Goal: Information Seeking & Learning: Learn about a topic

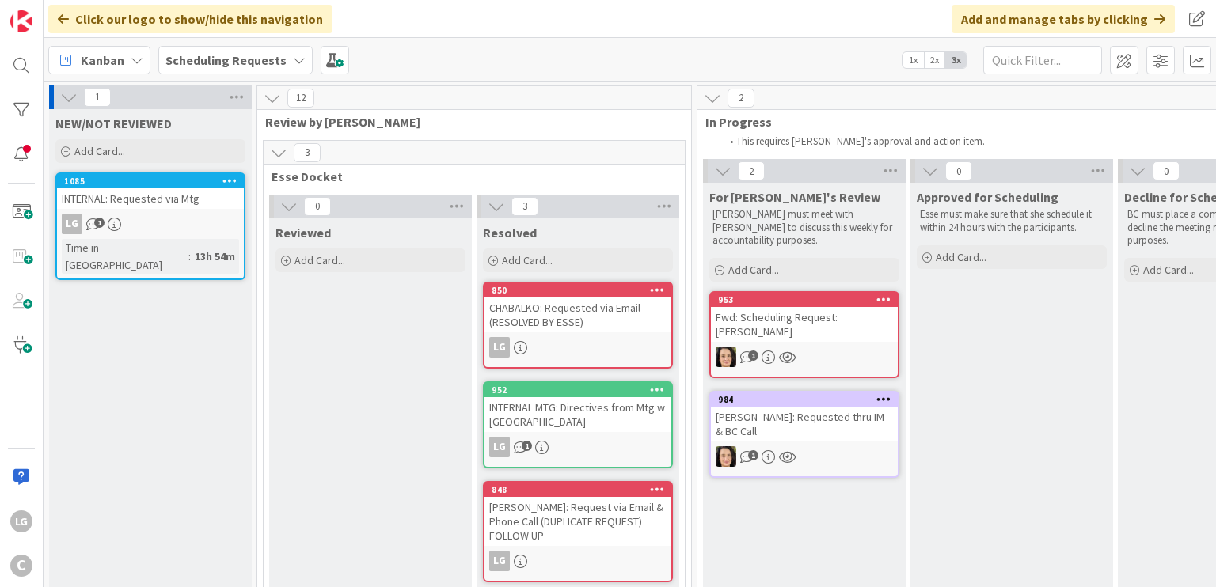
click at [120, 195] on div "INTERNAL: Requested via Mtg" at bounding box center [150, 198] width 187 height 21
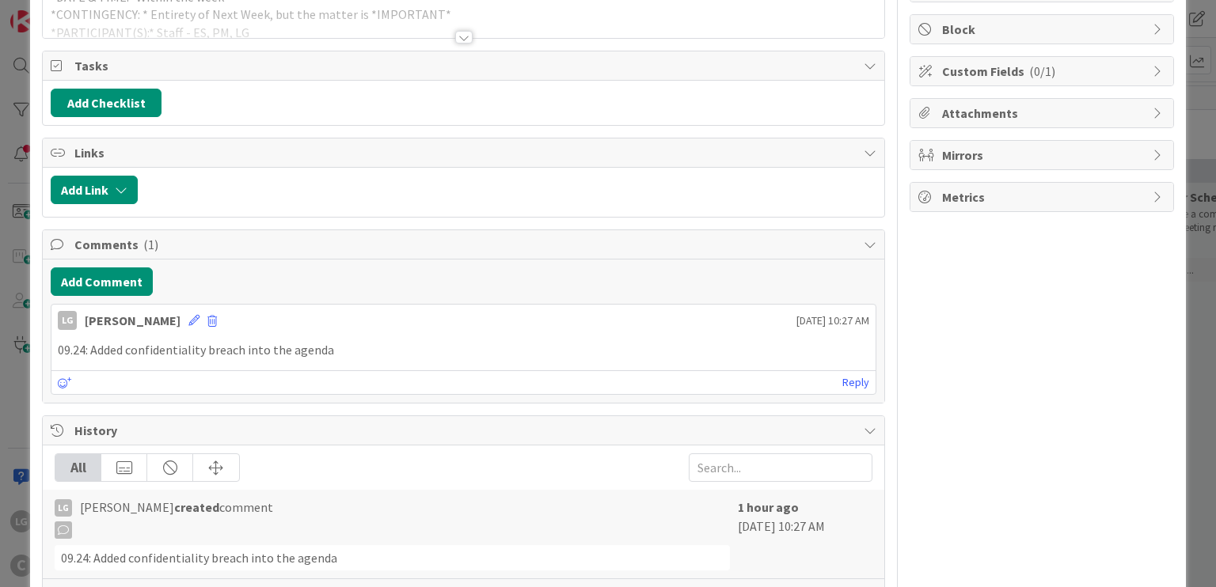
scroll to position [317, 0]
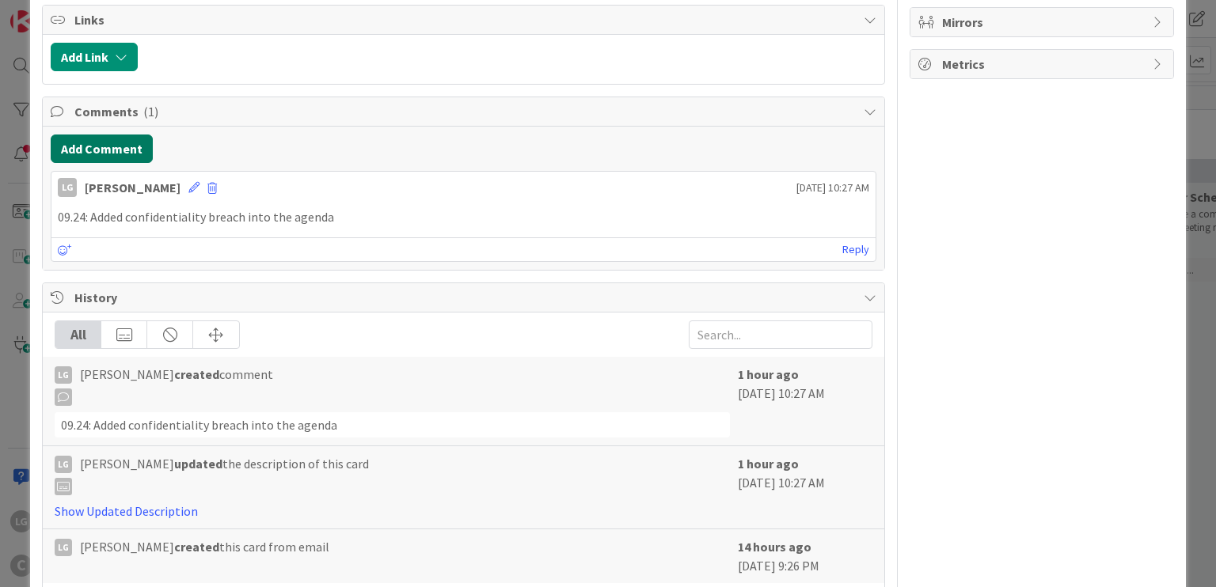
click at [128, 148] on button "Add Comment" at bounding box center [102, 149] width 102 height 28
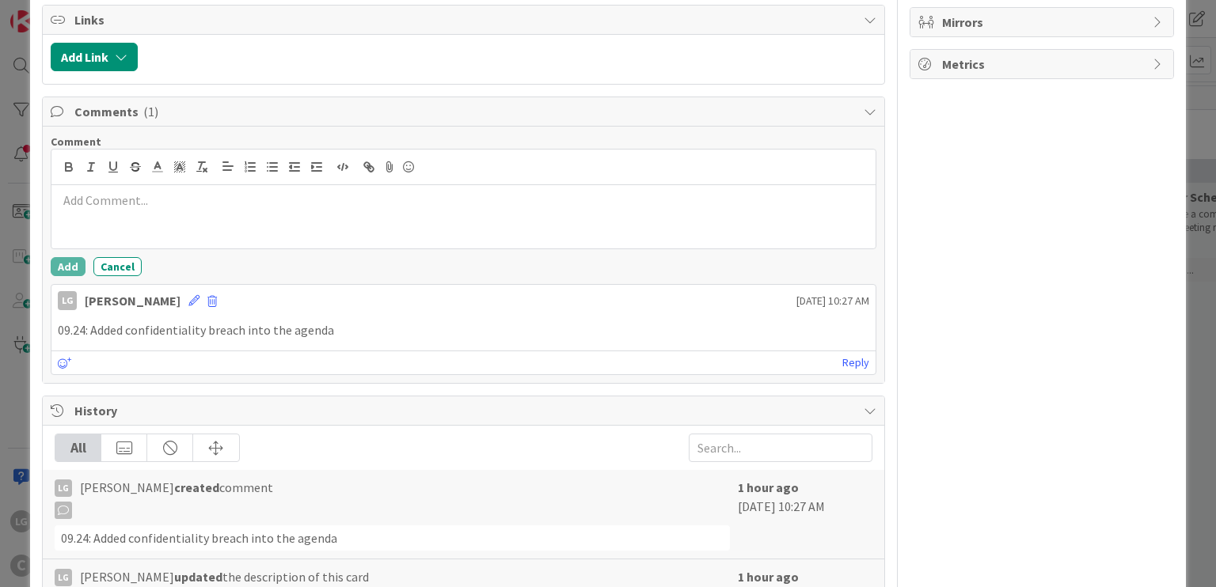
click at [400, 214] on div at bounding box center [462, 216] width 823 height 63
click at [129, 257] on button "Cancel" at bounding box center [117, 266] width 48 height 19
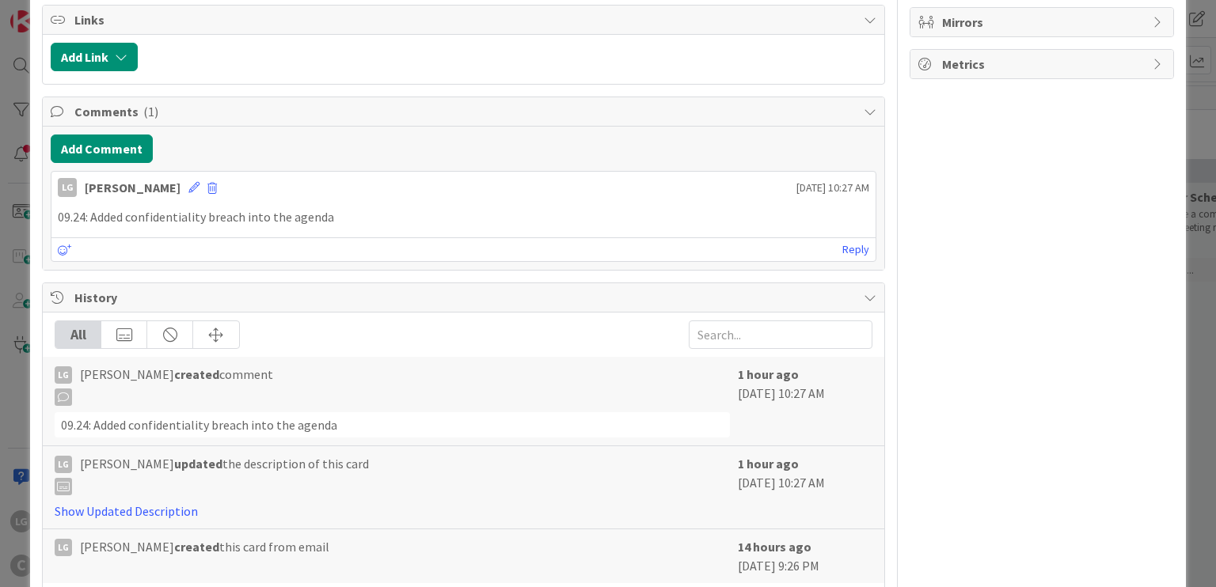
scroll to position [0, 0]
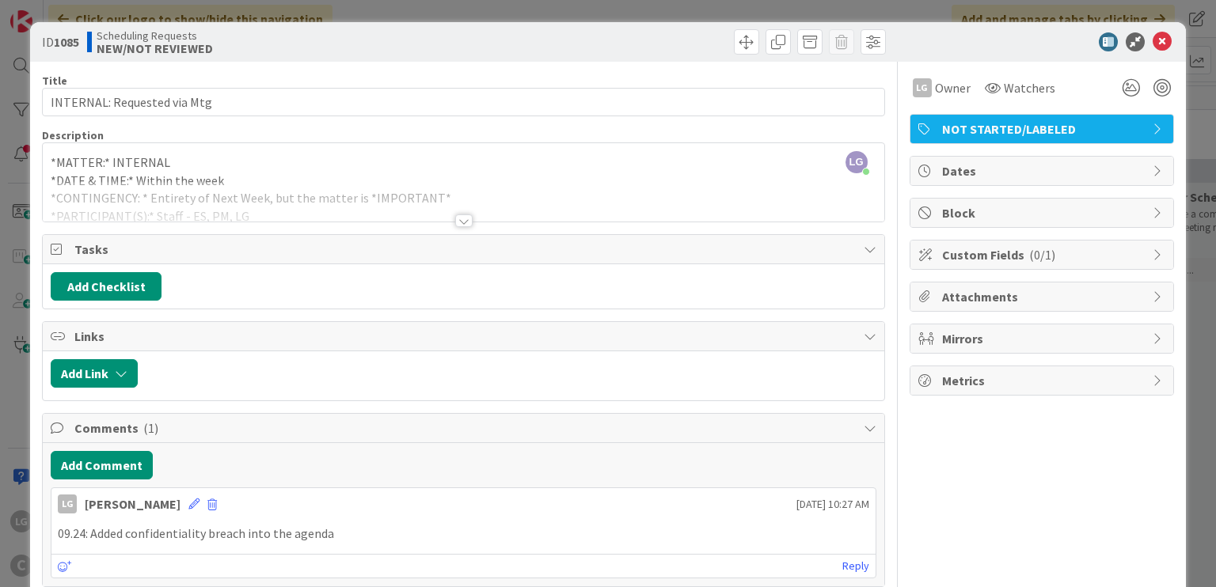
click at [450, 213] on div at bounding box center [463, 201] width 841 height 40
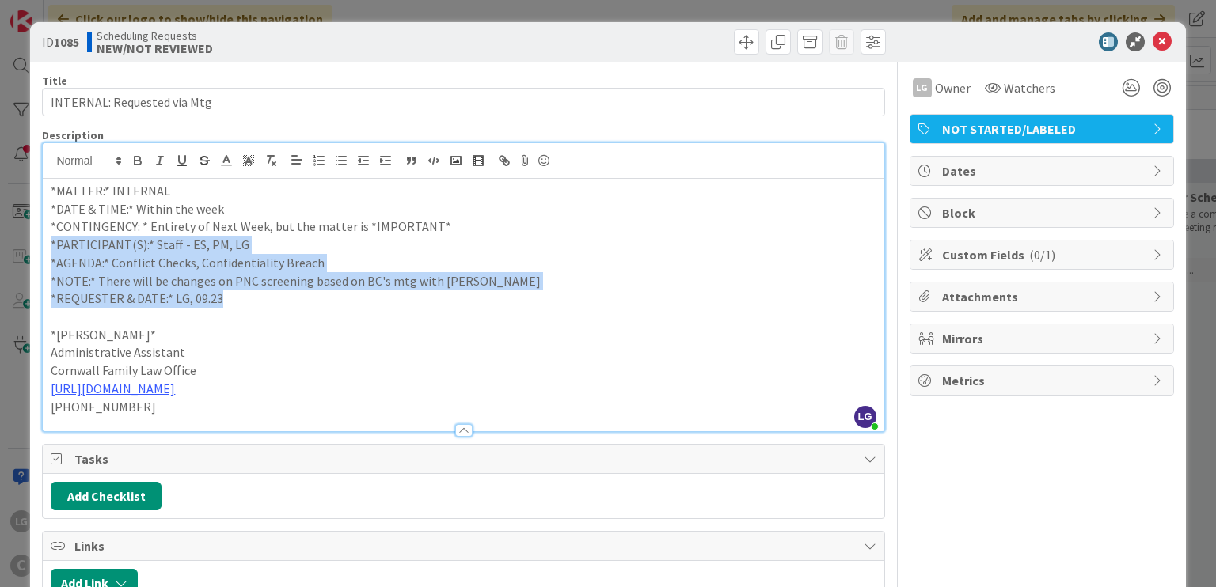
click at [449, 310] on div "*MATTER:* INTERNAL *DATE & TIME:* Within the week *CONTINGENCY: * Entirety of N…" at bounding box center [463, 305] width 841 height 252
click at [449, 310] on p at bounding box center [463, 317] width 825 height 18
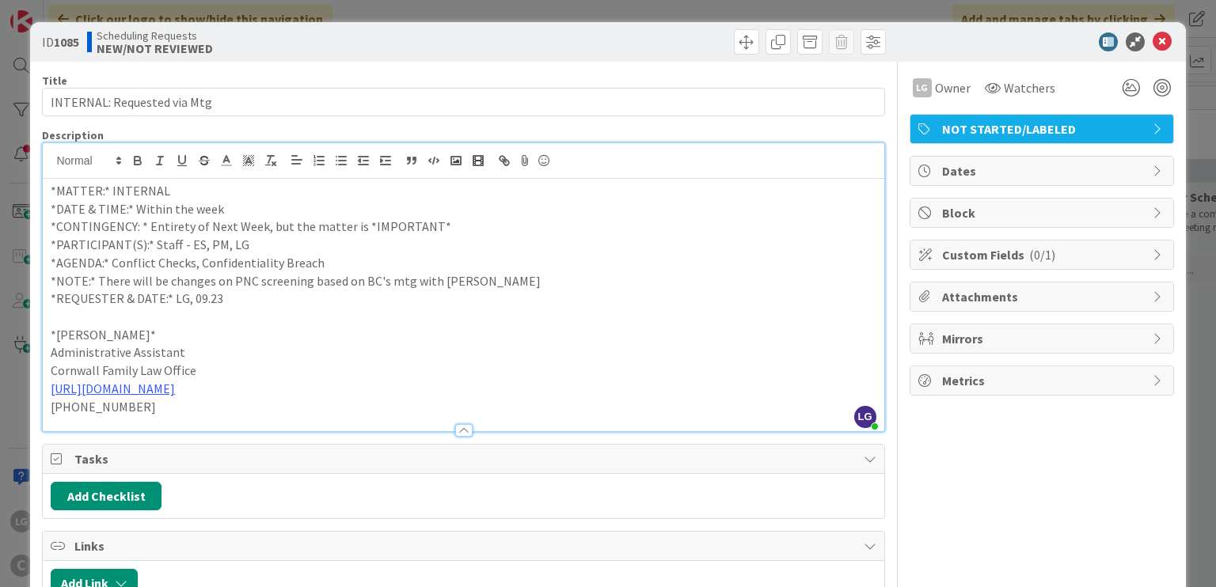
click at [487, 275] on p "*NOTE:* There will be changes on PNC screening based on BC's mtg with [PERSON_N…" at bounding box center [463, 281] width 825 height 18
click at [355, 261] on p "*AGENDA:* Conflict Checks, Confidentiality Breach" at bounding box center [463, 263] width 825 height 18
